Goal: Find specific fact: Find specific fact

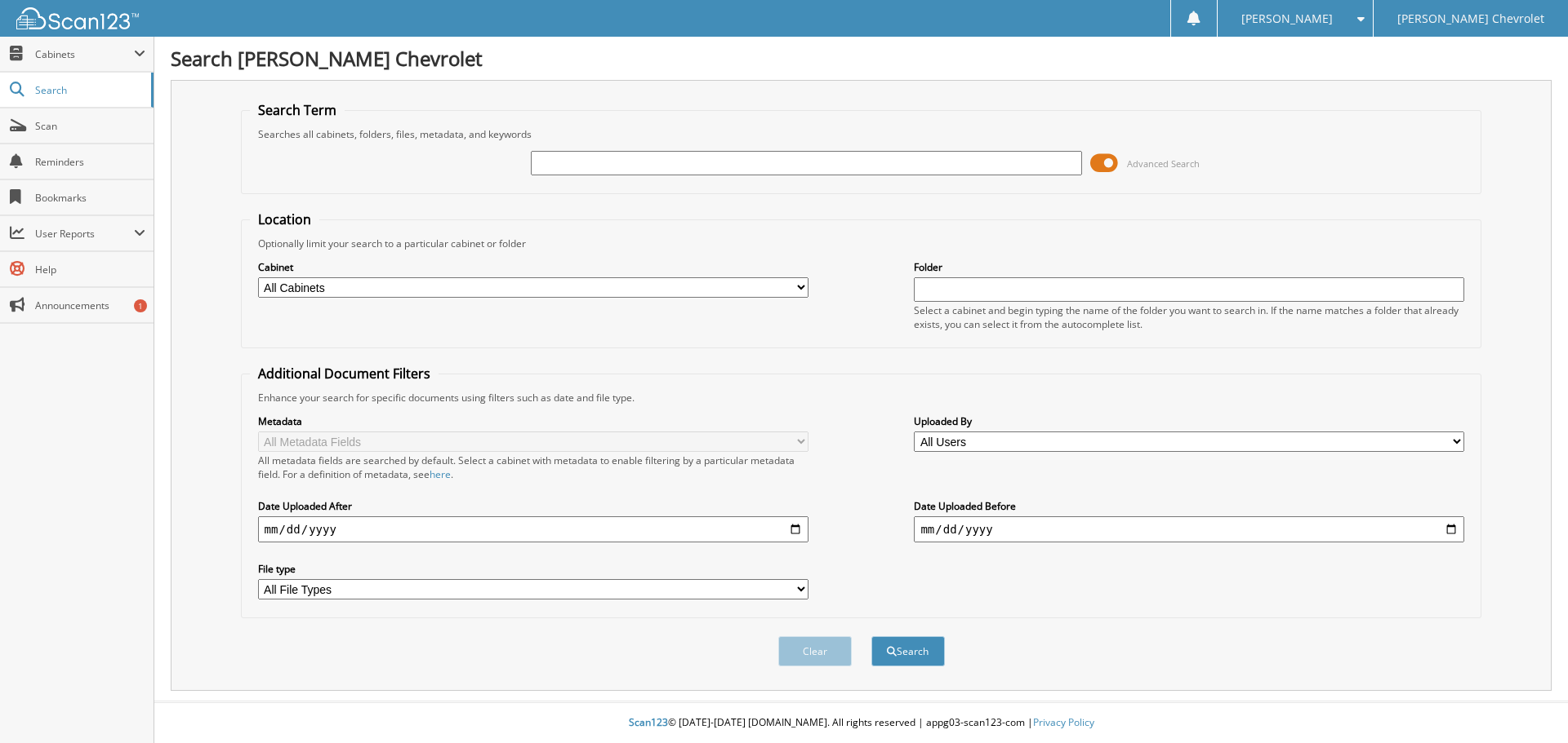
click at [554, 155] on div at bounding box center [806, 163] width 551 height 28
click at [555, 160] on input "text" at bounding box center [806, 163] width 551 height 24
type input "173812"
click at [910, 653] on button "Search" at bounding box center [907, 652] width 74 height 30
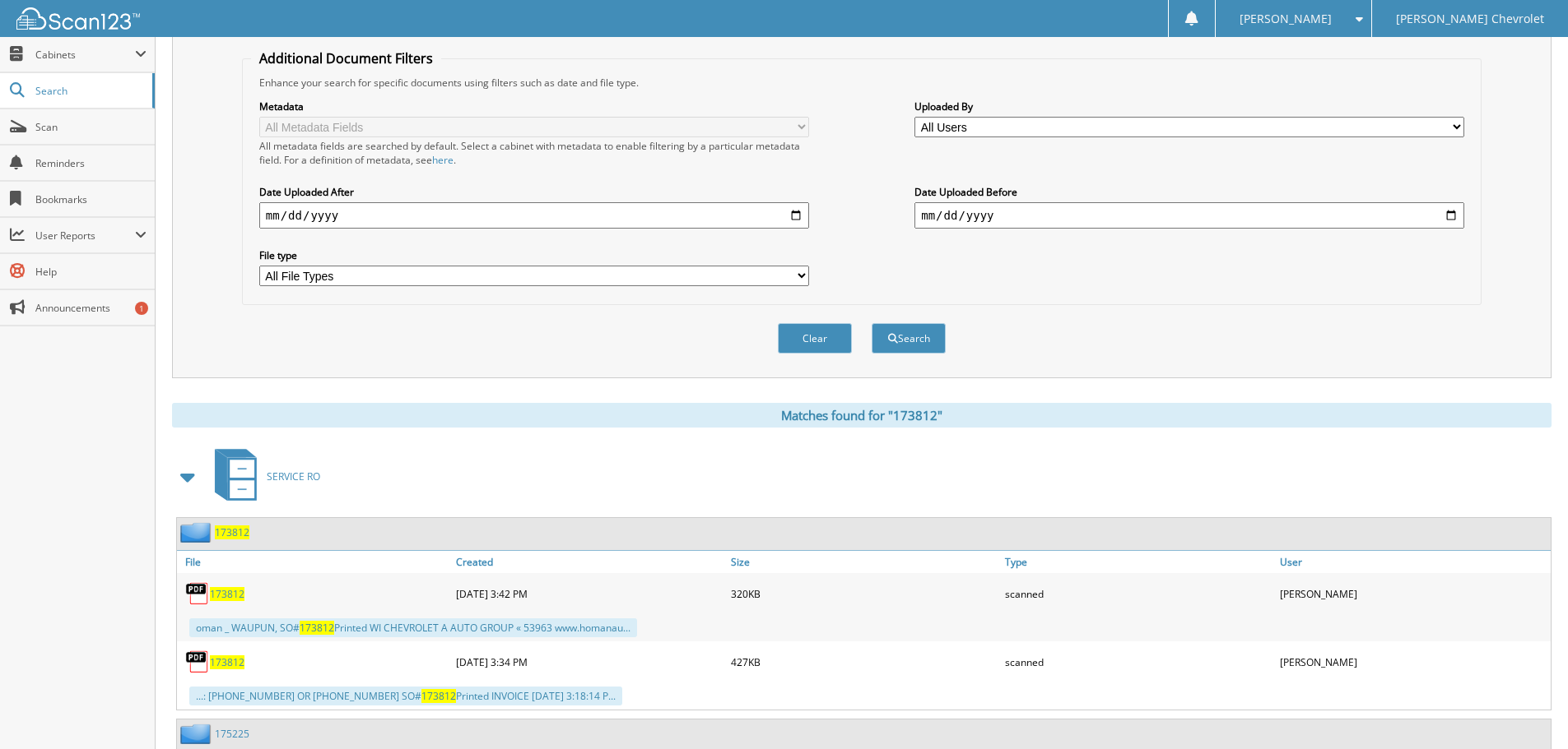
scroll to position [329, 0]
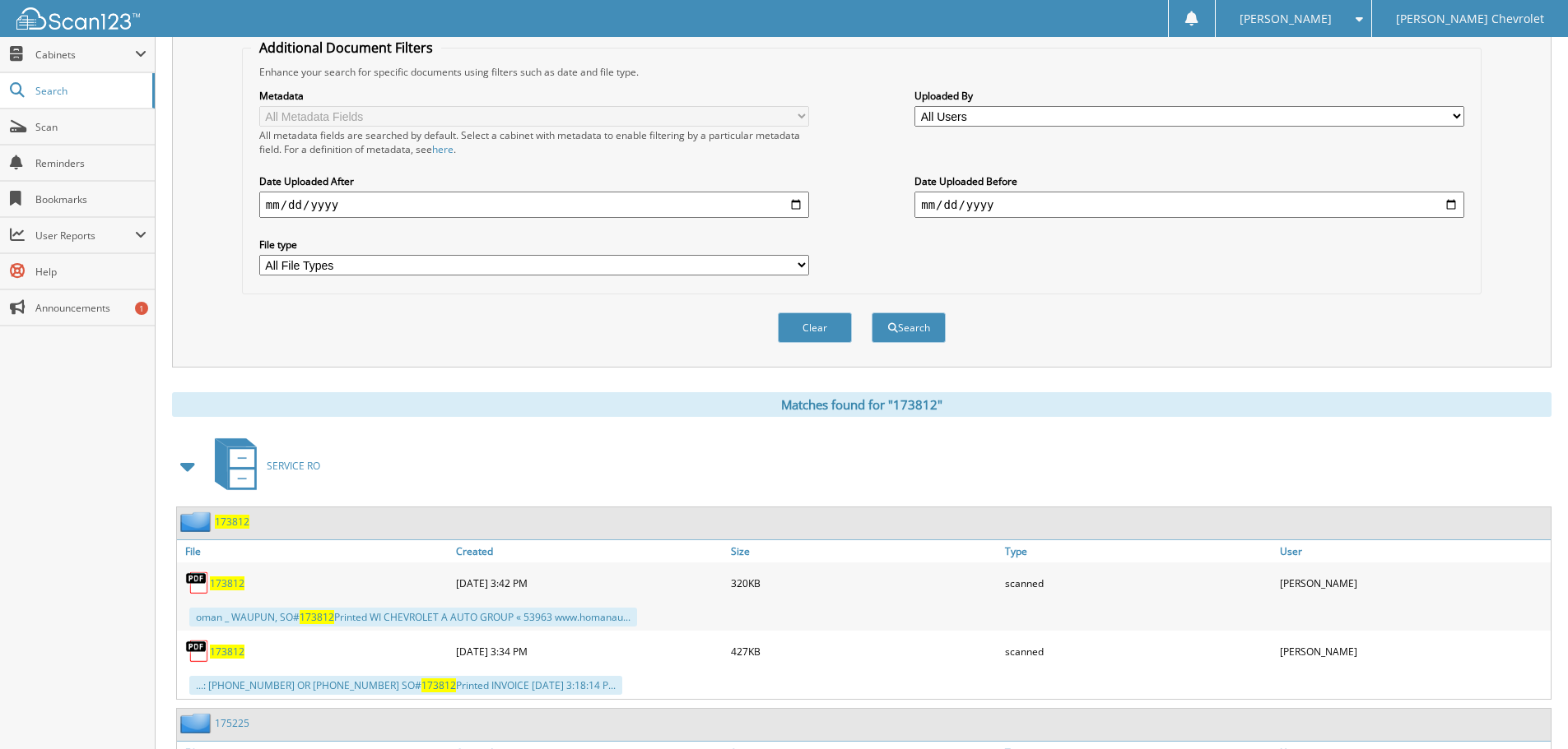
click at [232, 586] on span "173812" at bounding box center [226, 583] width 35 height 14
